Goal: Information Seeking & Learning: Check status

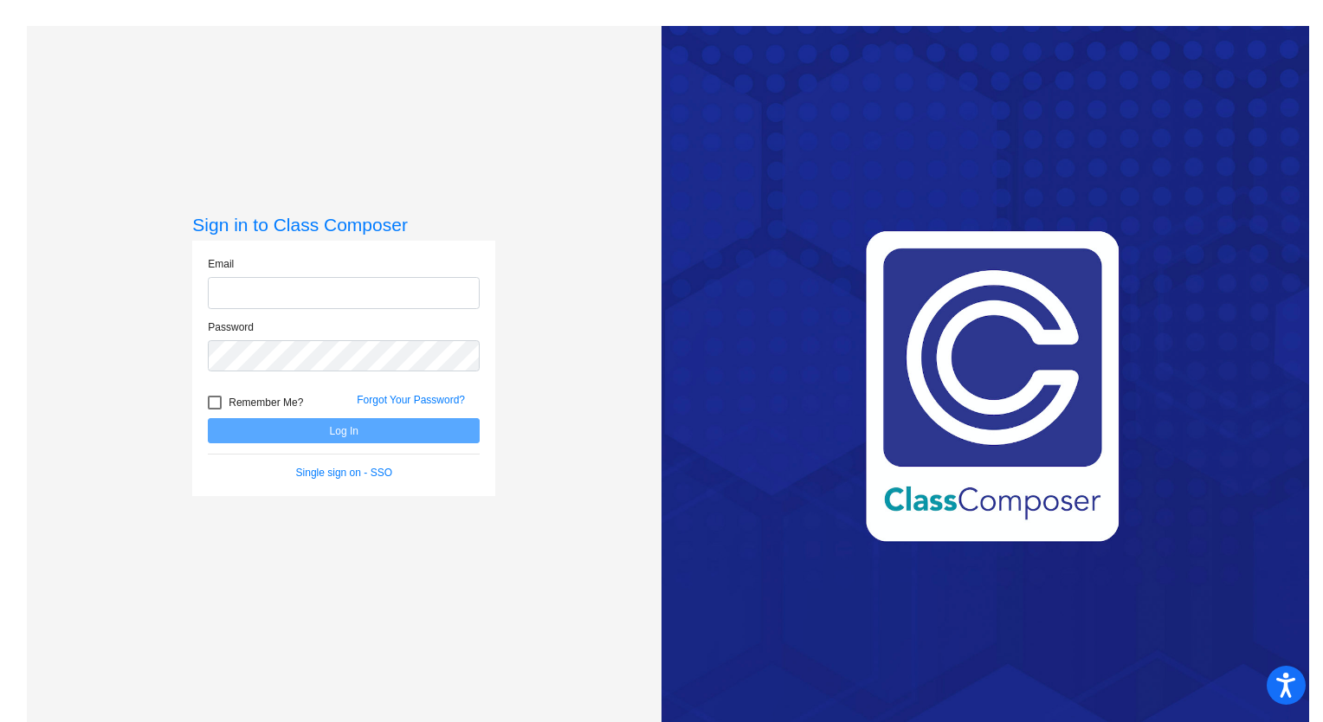
type input "[EMAIL_ADDRESS][DOMAIN_NAME]"
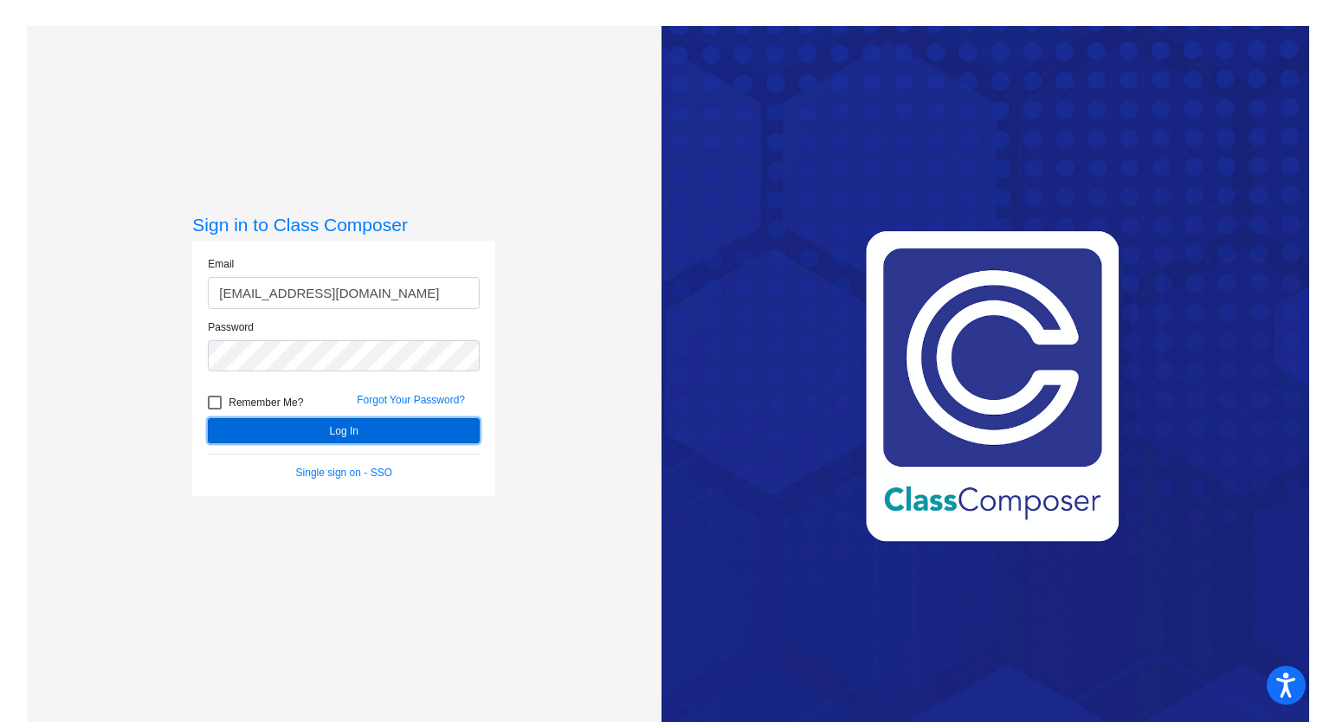
click at [322, 438] on button "Log In" at bounding box center [344, 430] width 272 height 25
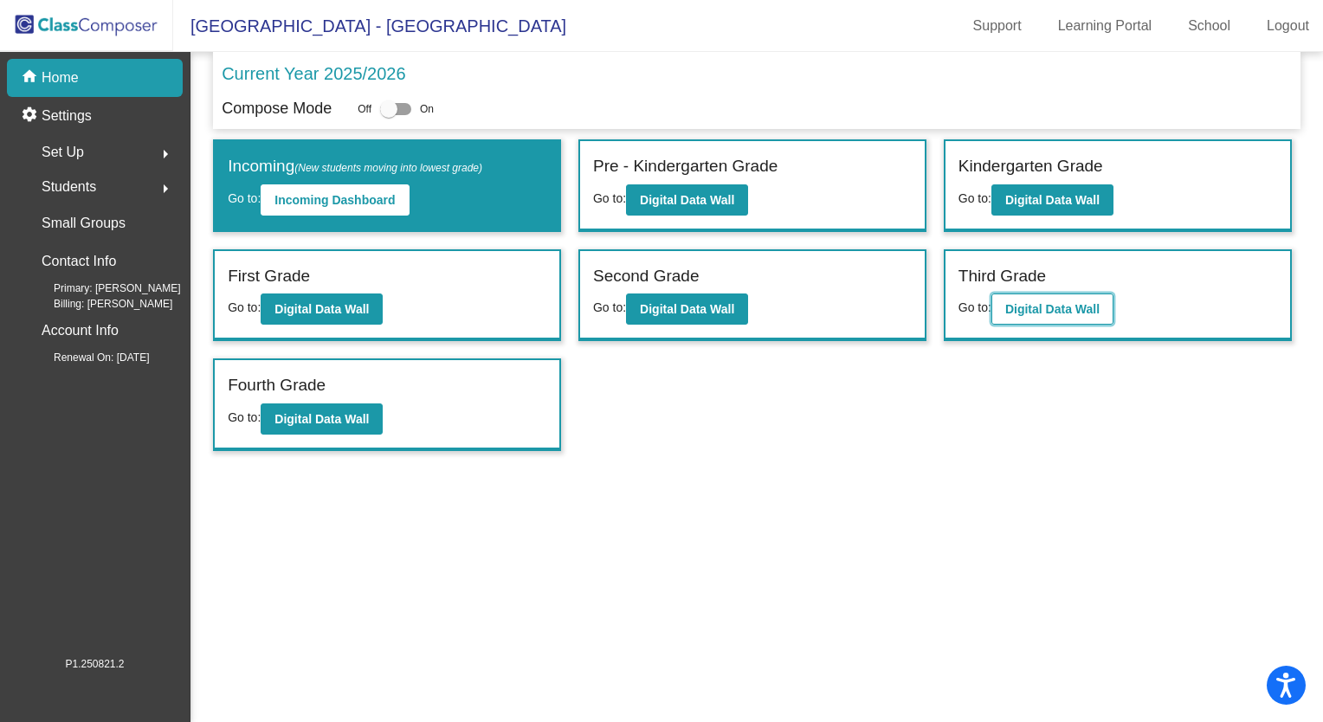
click at [1042, 303] on b "Digital Data Wall" at bounding box center [1052, 309] width 94 height 14
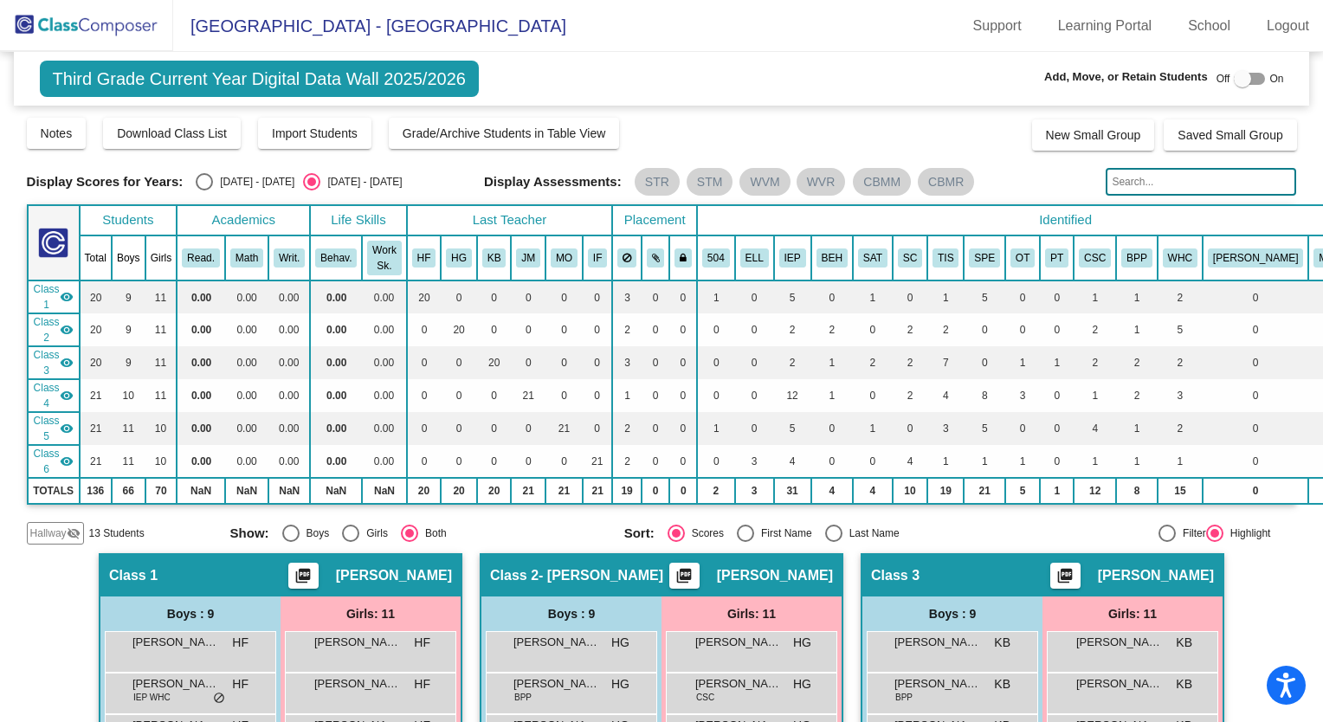
click at [202, 177] on div "Select an option" at bounding box center [204, 181] width 17 height 17
click at [203, 190] on input "[DATE] - [DATE]" at bounding box center [203, 190] width 1 height 1
radio input "true"
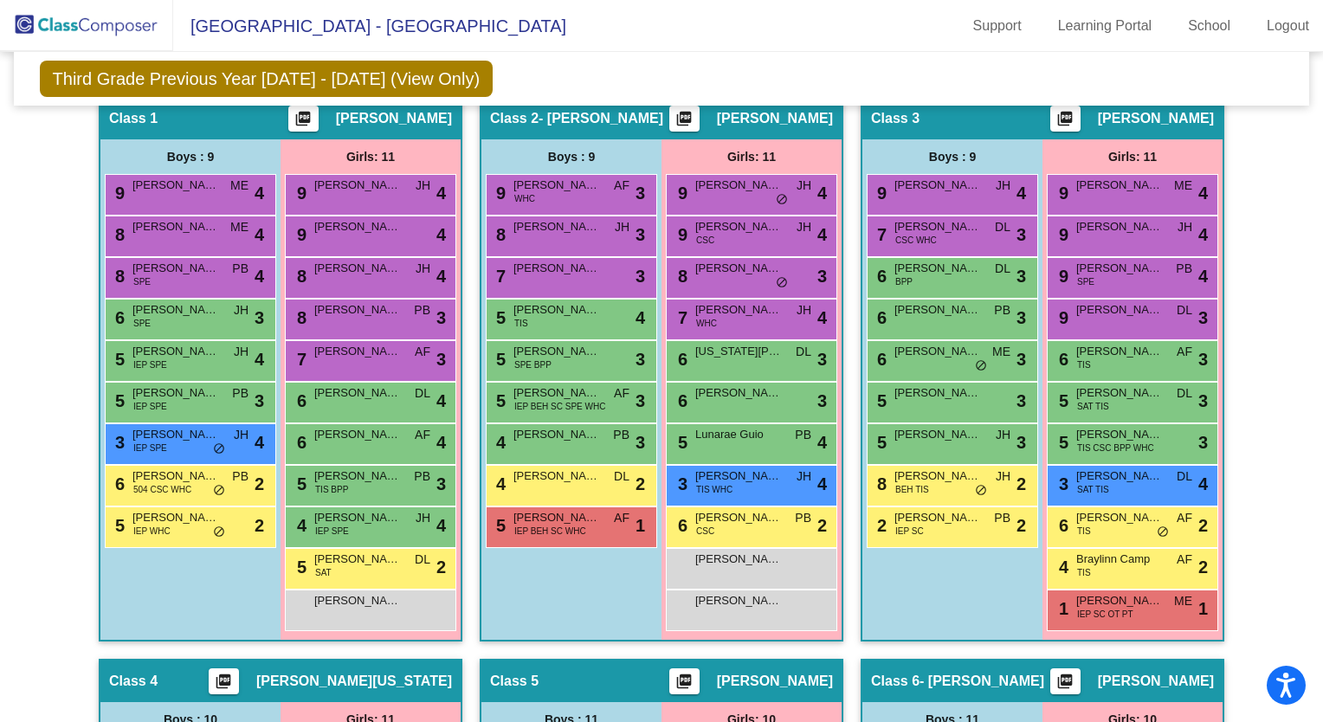
scroll to position [460, 0]
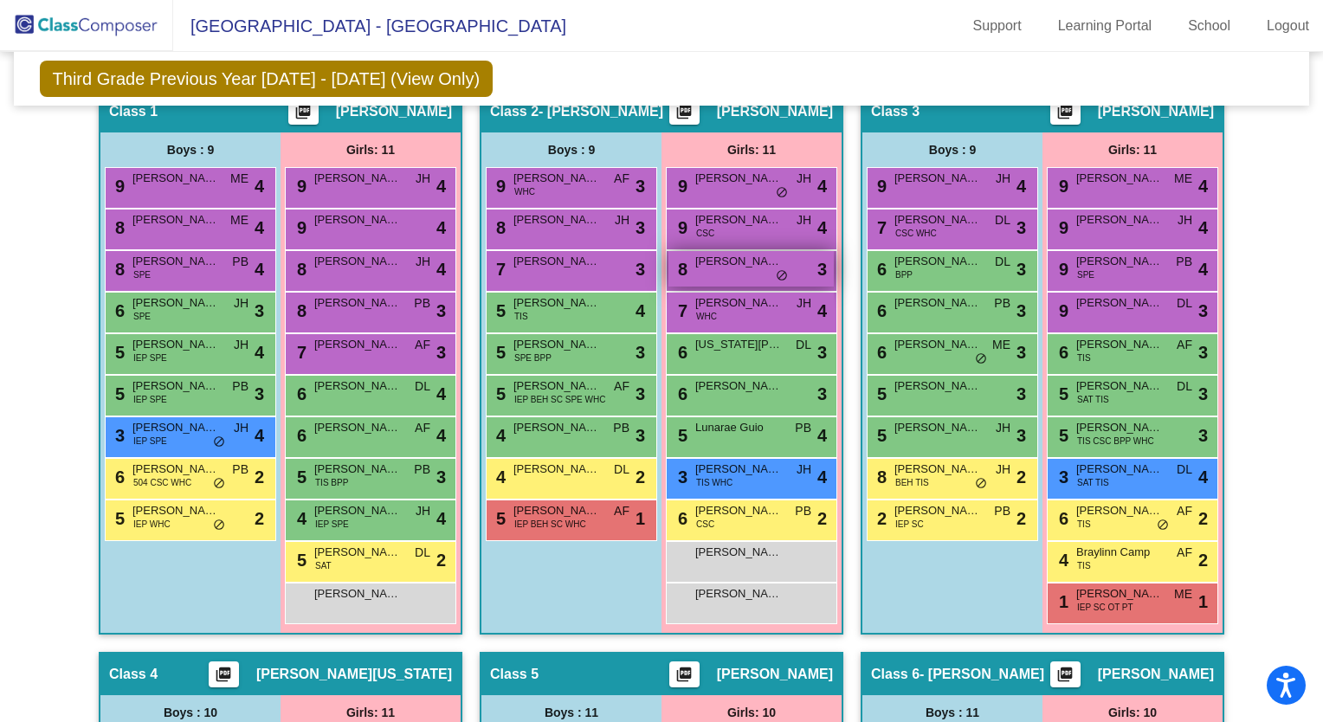
click at [730, 269] on div "8 [PERSON_NAME] lock do_not_disturb_alt 3" at bounding box center [750, 268] width 165 height 35
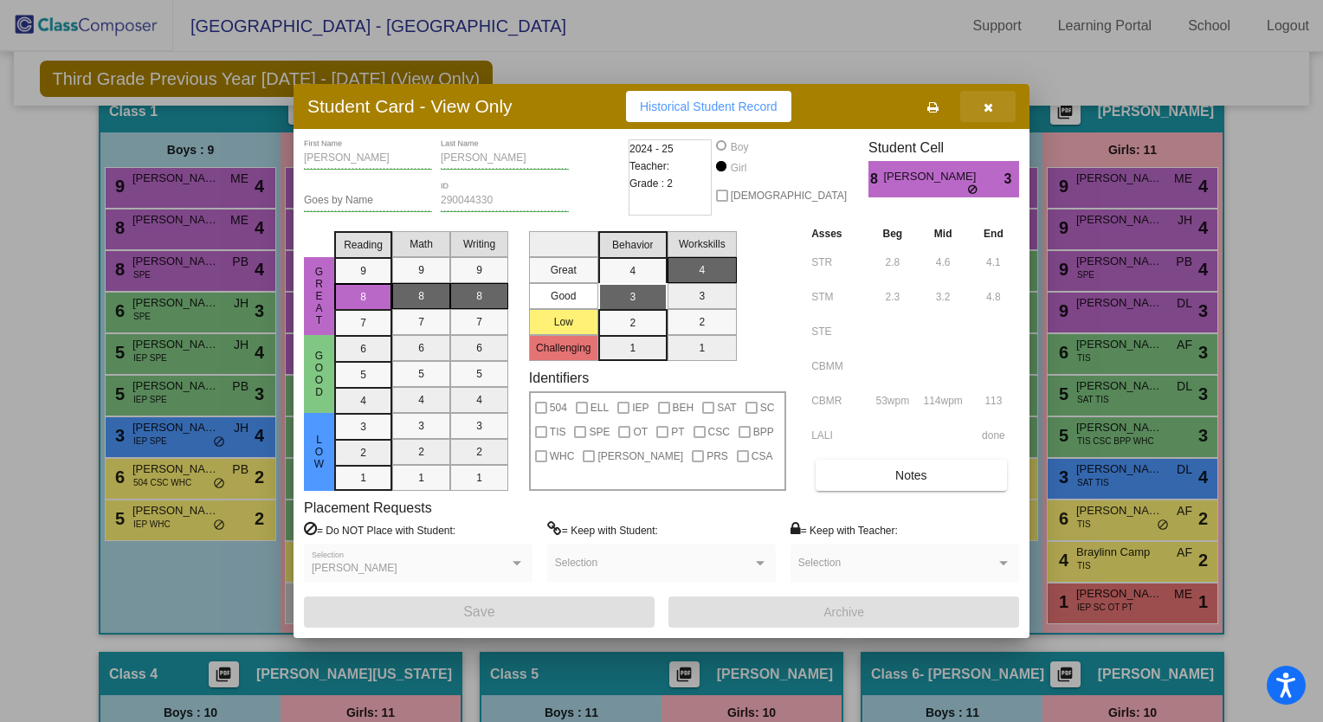
click at [982, 106] on button "button" at bounding box center [987, 106] width 55 height 31
